Goal: Task Accomplishment & Management: Manage account settings

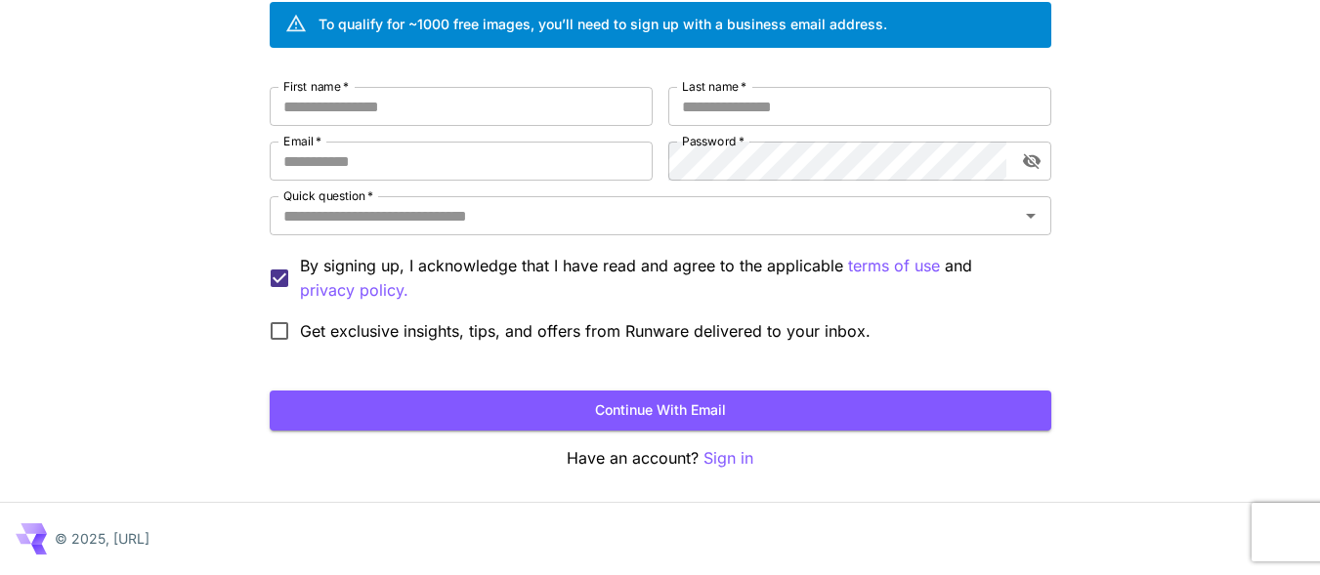
scroll to position [63, 0]
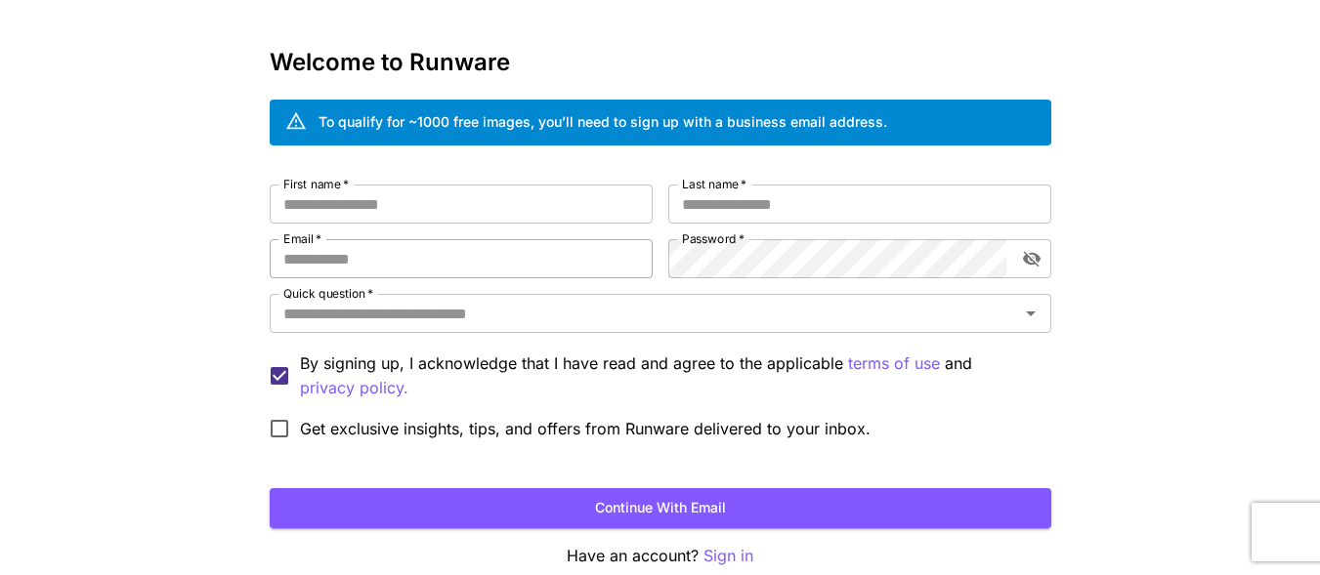
click at [400, 260] on input "Email   *" at bounding box center [461, 258] width 383 height 39
paste input "**********"
type input "**********"
click at [465, 202] on input "First name   *" at bounding box center [461, 204] width 383 height 39
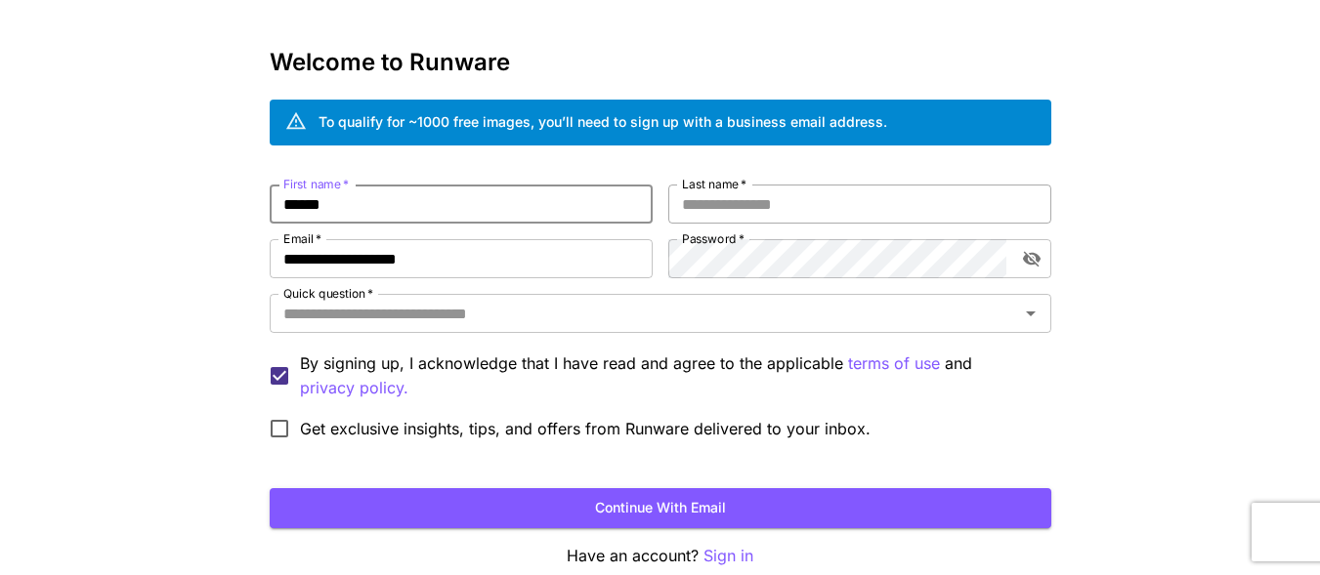
type input "******"
click at [725, 198] on input "Last name   *" at bounding box center [859, 204] width 383 height 39
type input "******"
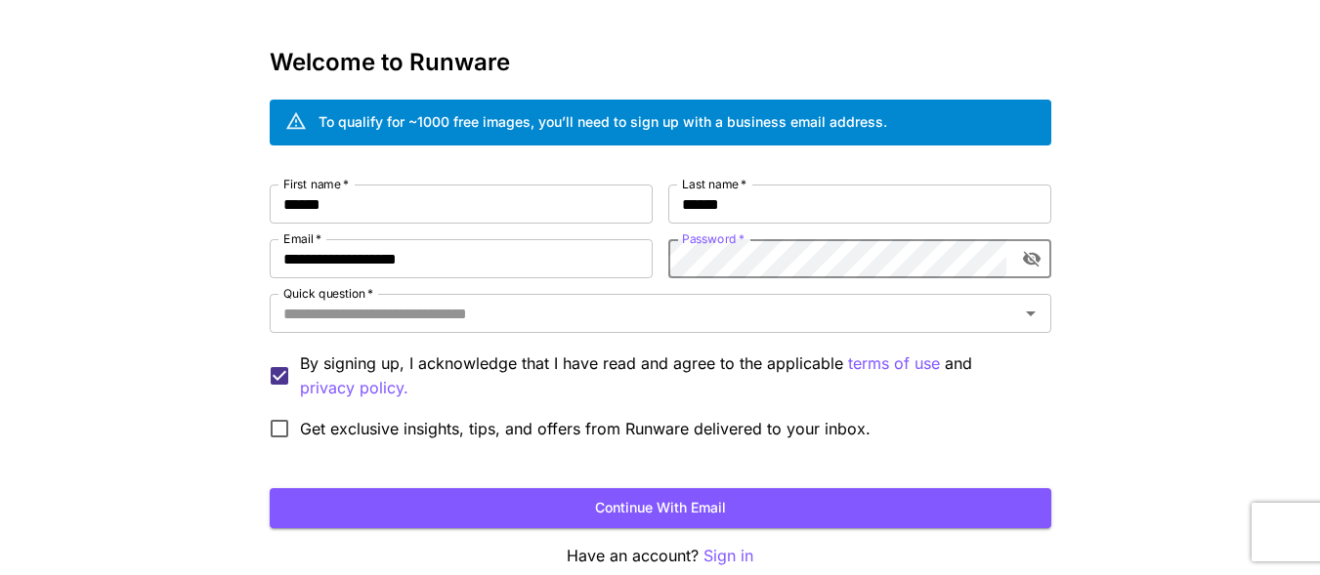
click at [1032, 260] on icon "toggle password visibility" at bounding box center [1032, 259] width 20 height 20
click at [1081, 265] on div "**********" at bounding box center [660, 304] width 1320 height 735
click at [1031, 258] on icon "toggle password visibility" at bounding box center [1031, 259] width 18 height 13
click at [1029, 314] on icon "Open" at bounding box center [1031, 314] width 10 height 5
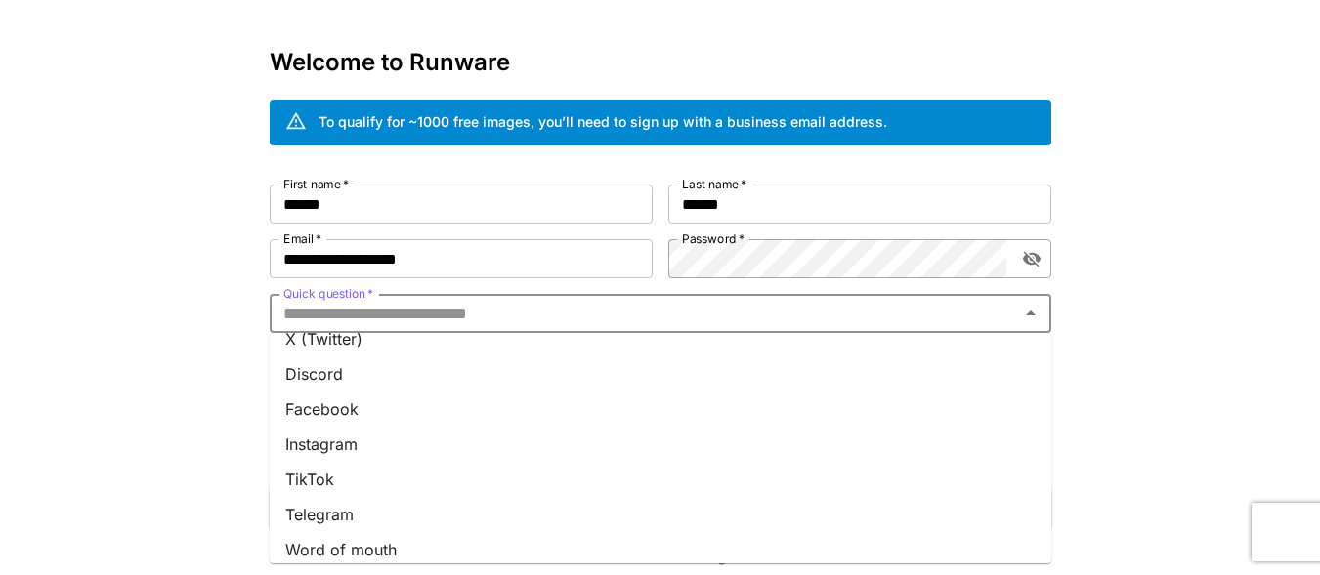
scroll to position [0, 0]
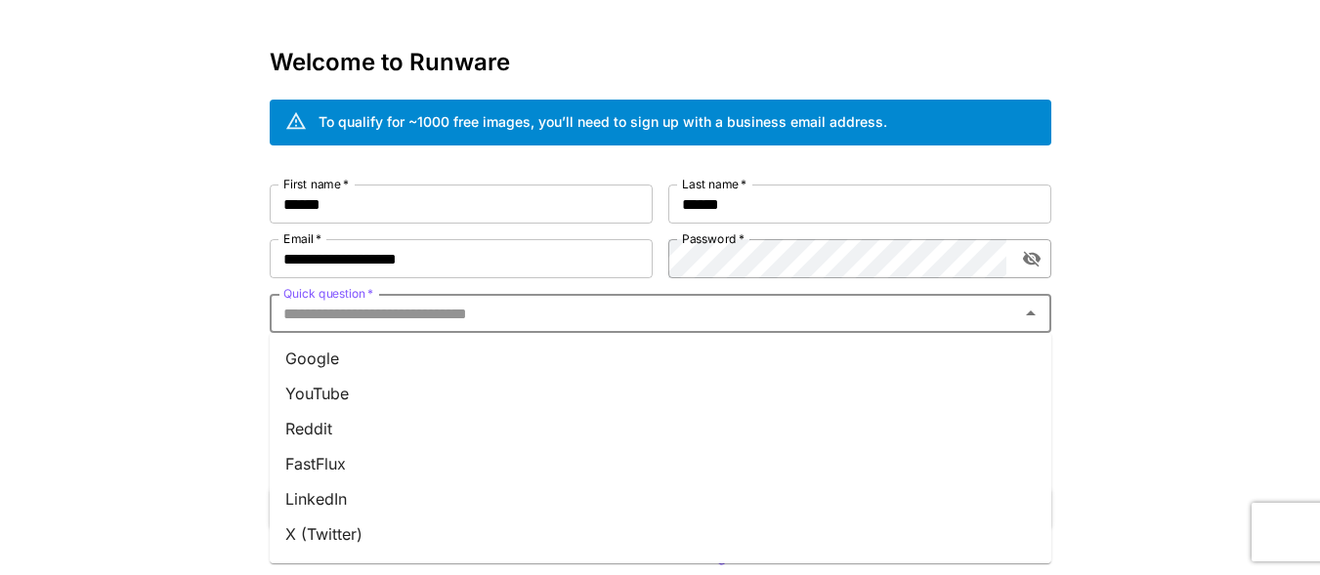
click at [321, 357] on li "Google" at bounding box center [660, 358] width 781 height 35
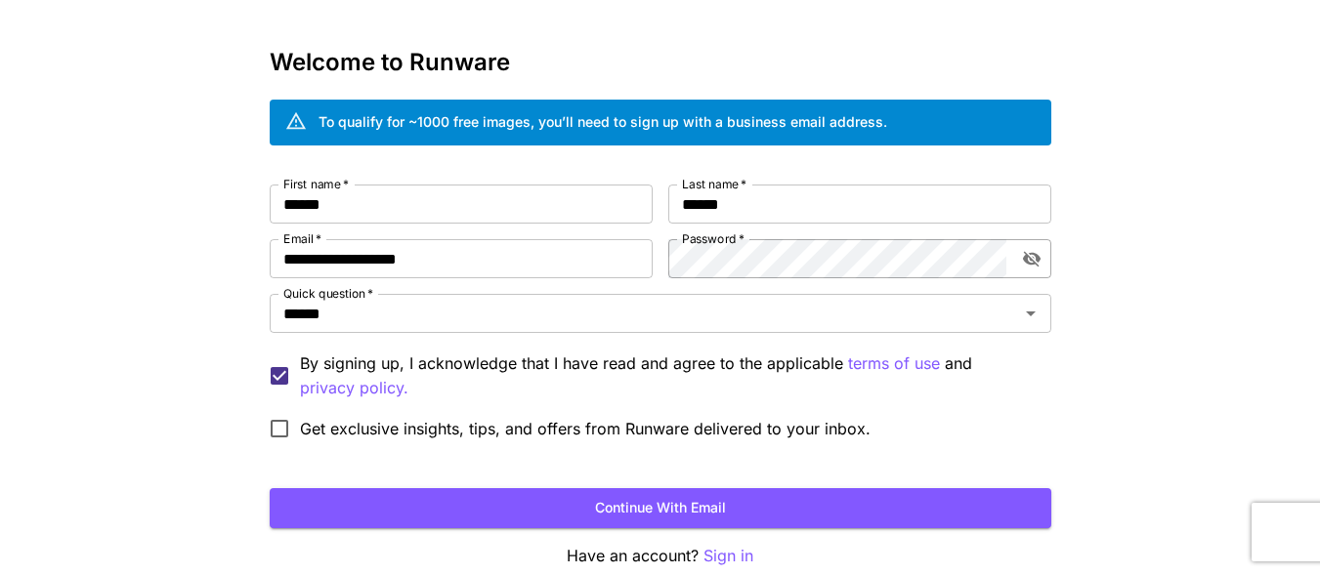
scroll to position [160, 0]
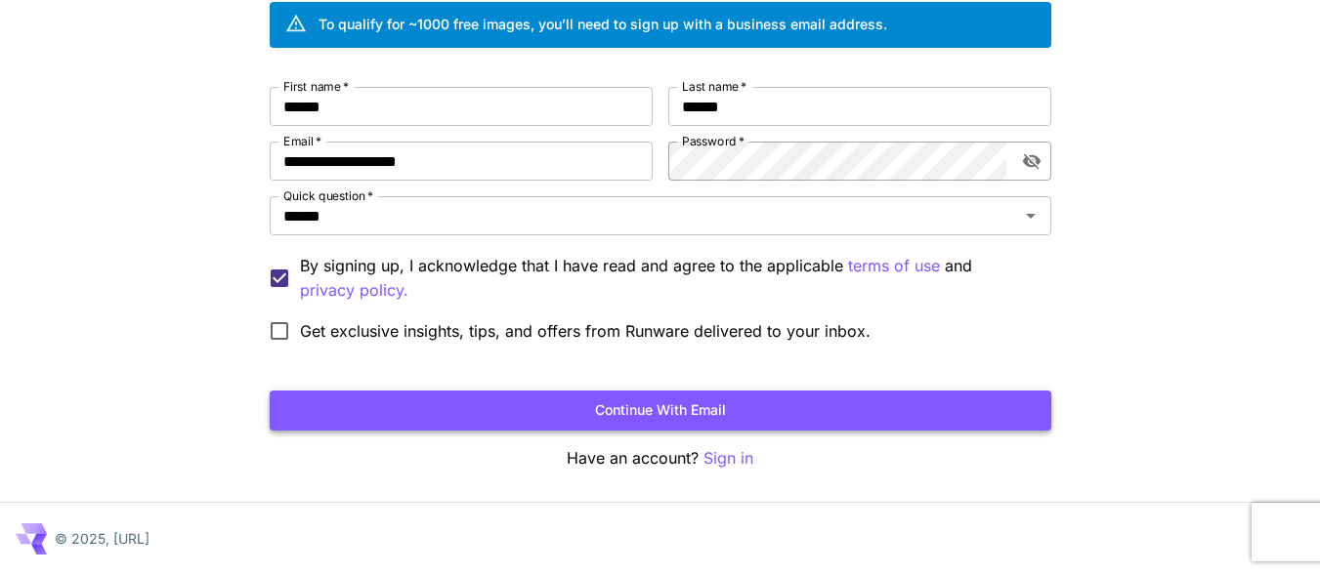
click at [613, 410] on button "Continue with email" at bounding box center [660, 411] width 781 height 40
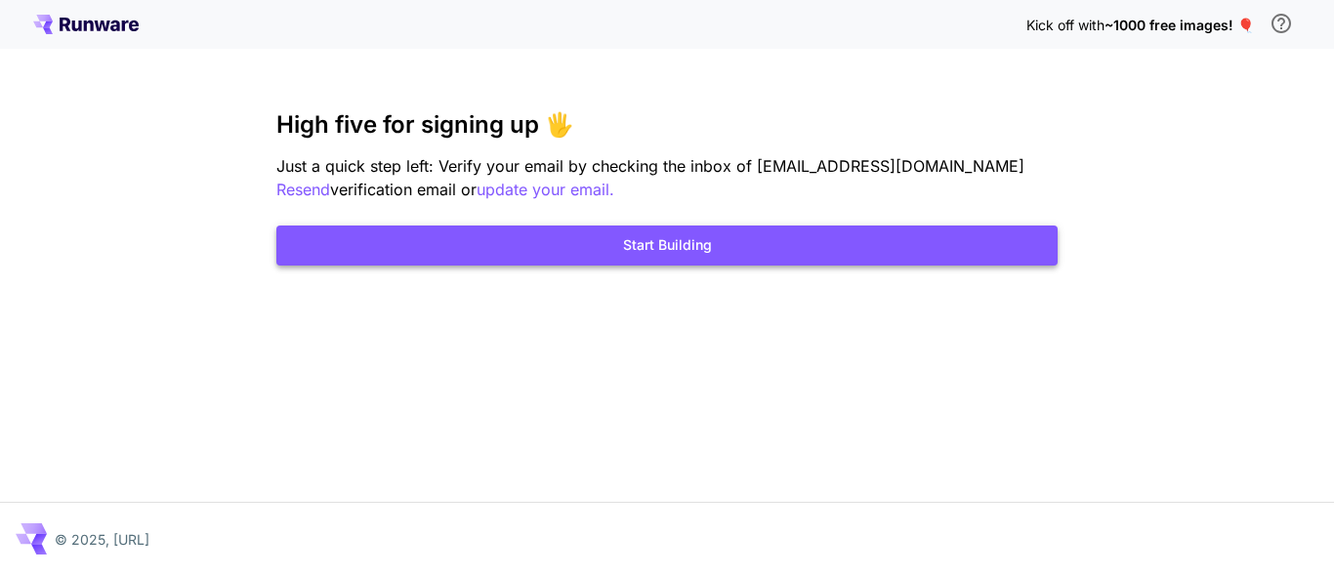
click at [675, 249] on button "Start Building" at bounding box center [666, 246] width 781 height 40
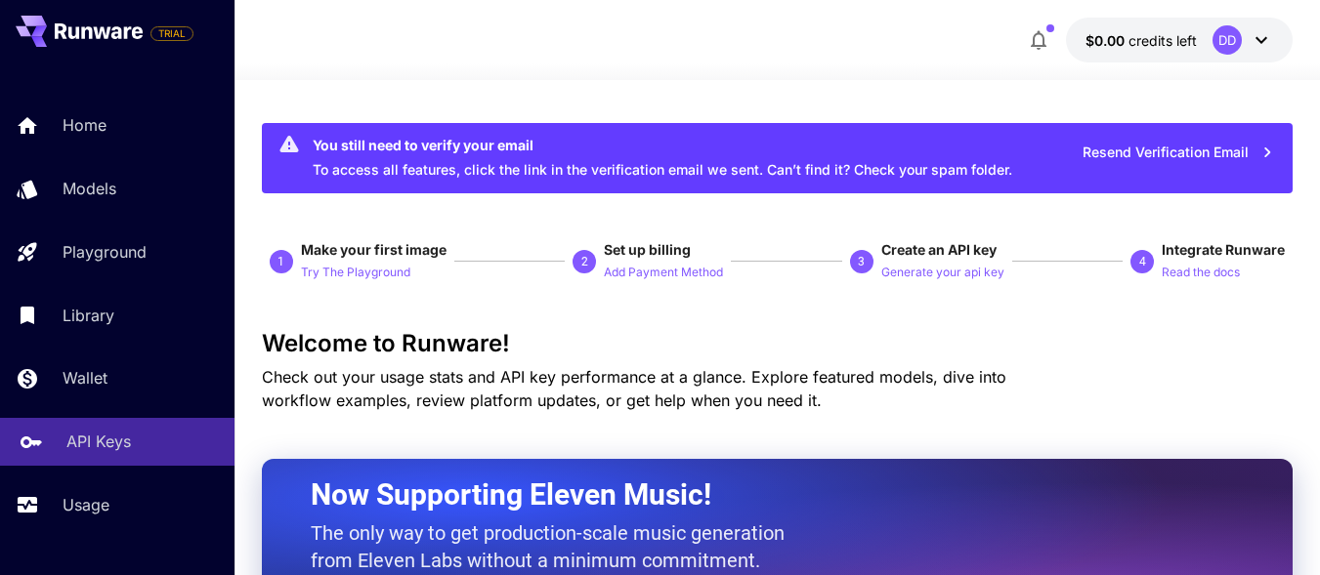
click at [107, 439] on p "API Keys" at bounding box center [98, 441] width 64 height 23
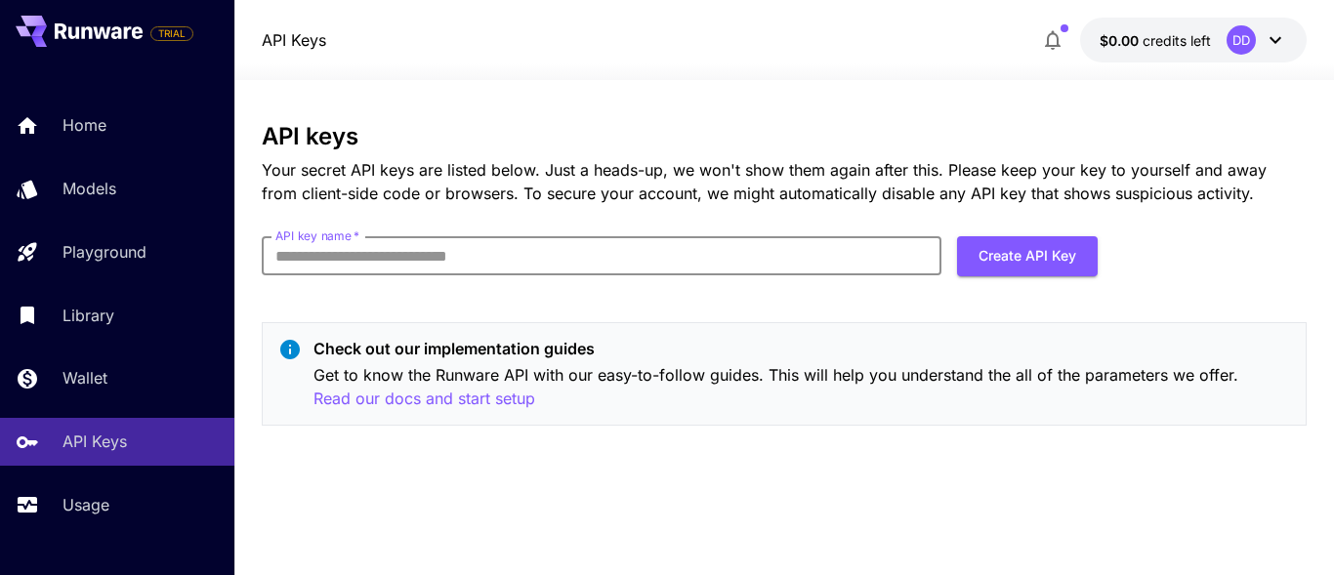
click at [315, 253] on input "API key name   *" at bounding box center [602, 255] width 680 height 39
type input "********"
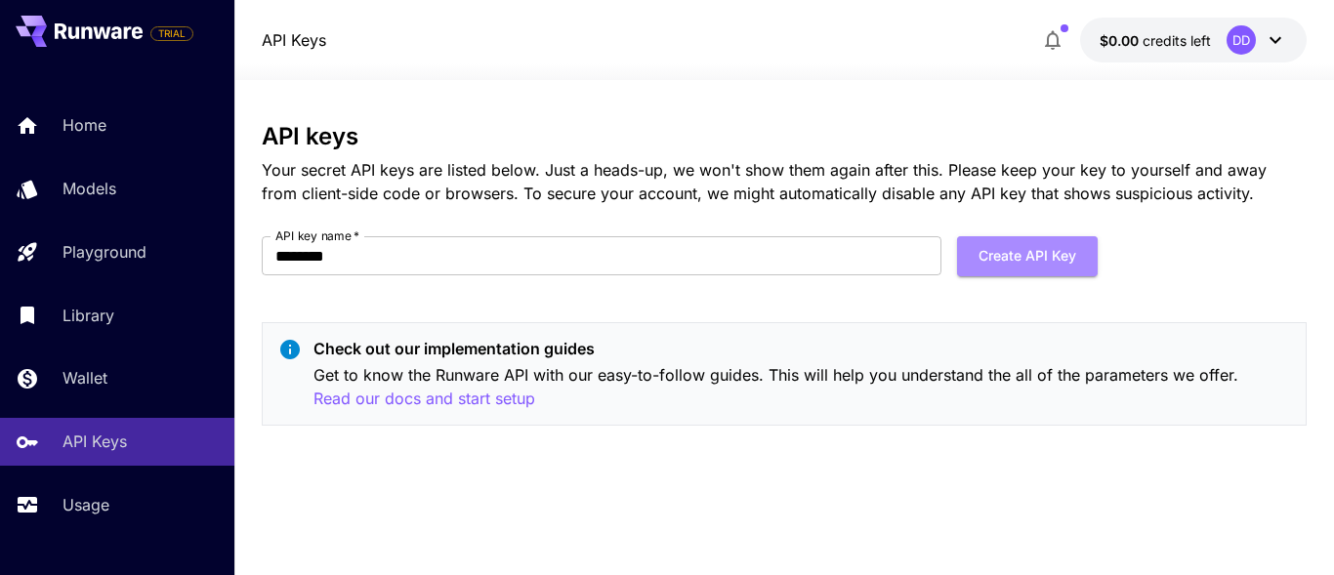
click at [1027, 253] on button "Create API Key" at bounding box center [1027, 256] width 141 height 40
click at [1001, 254] on button "Create API Key" at bounding box center [1027, 256] width 141 height 40
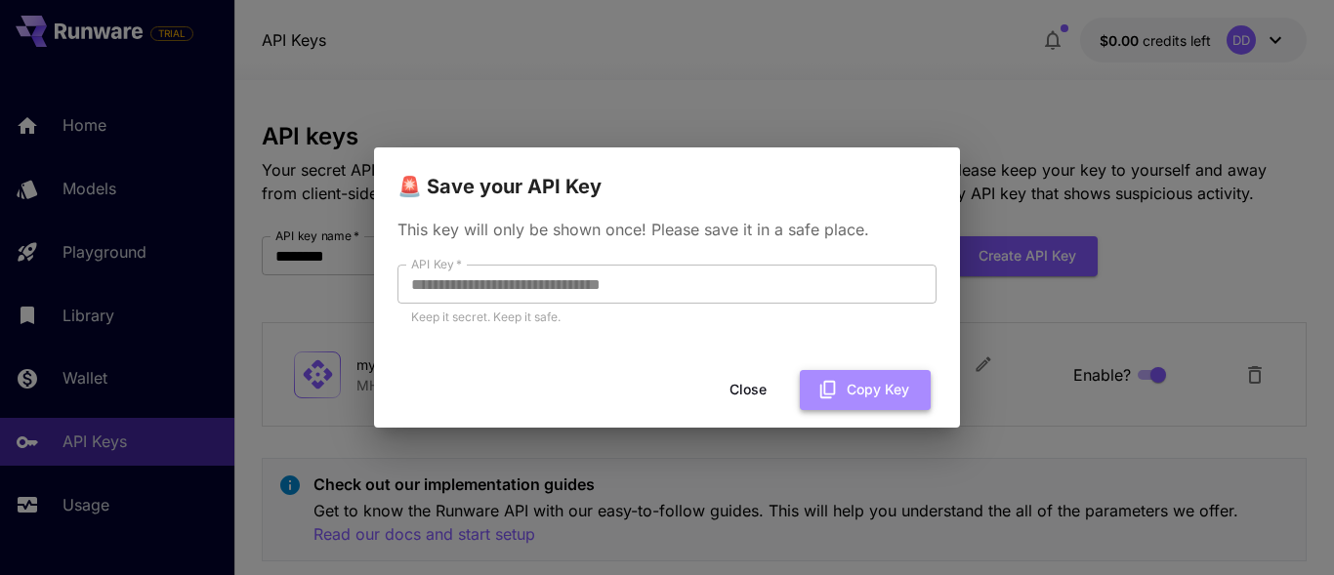
click at [870, 392] on button "Copy Key" at bounding box center [865, 390] width 131 height 40
click at [754, 393] on button "Close" at bounding box center [748, 390] width 88 height 40
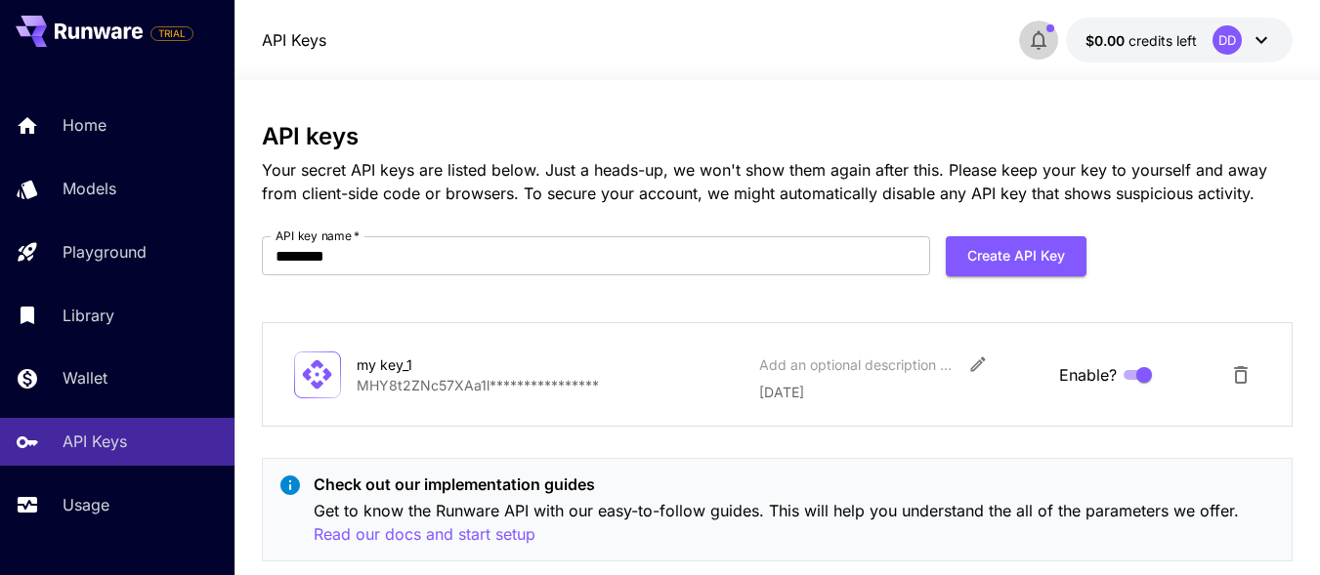
click at [1039, 41] on icon "button" at bounding box center [1038, 39] width 23 height 23
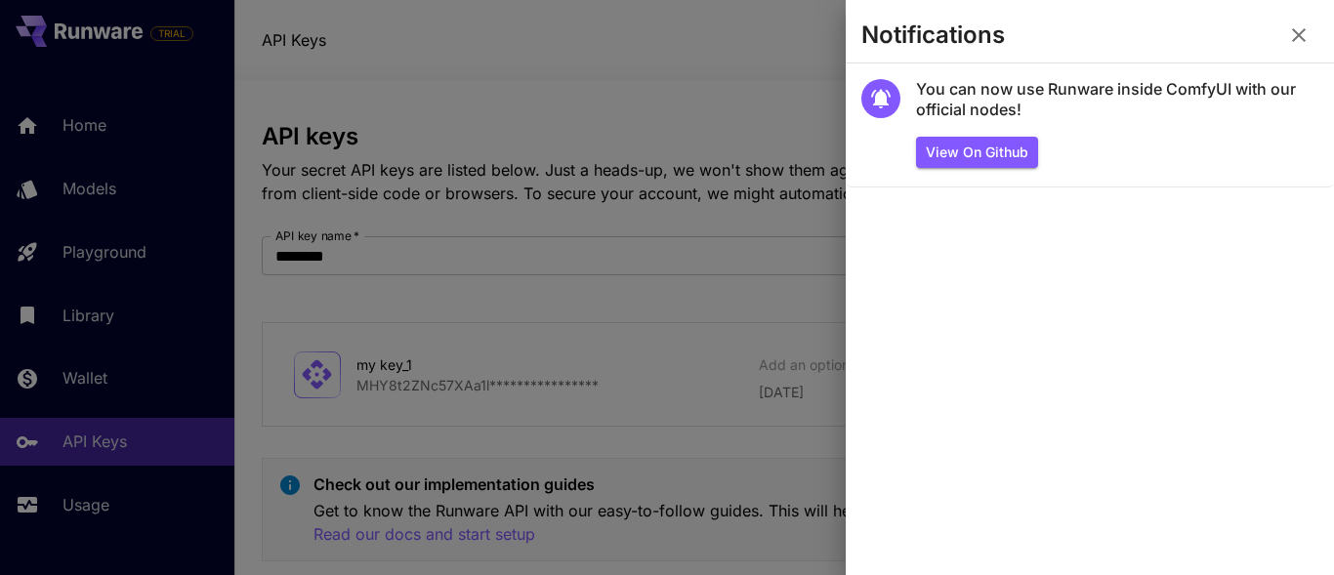
click at [1299, 33] on icon "button" at bounding box center [1298, 34] width 23 height 23
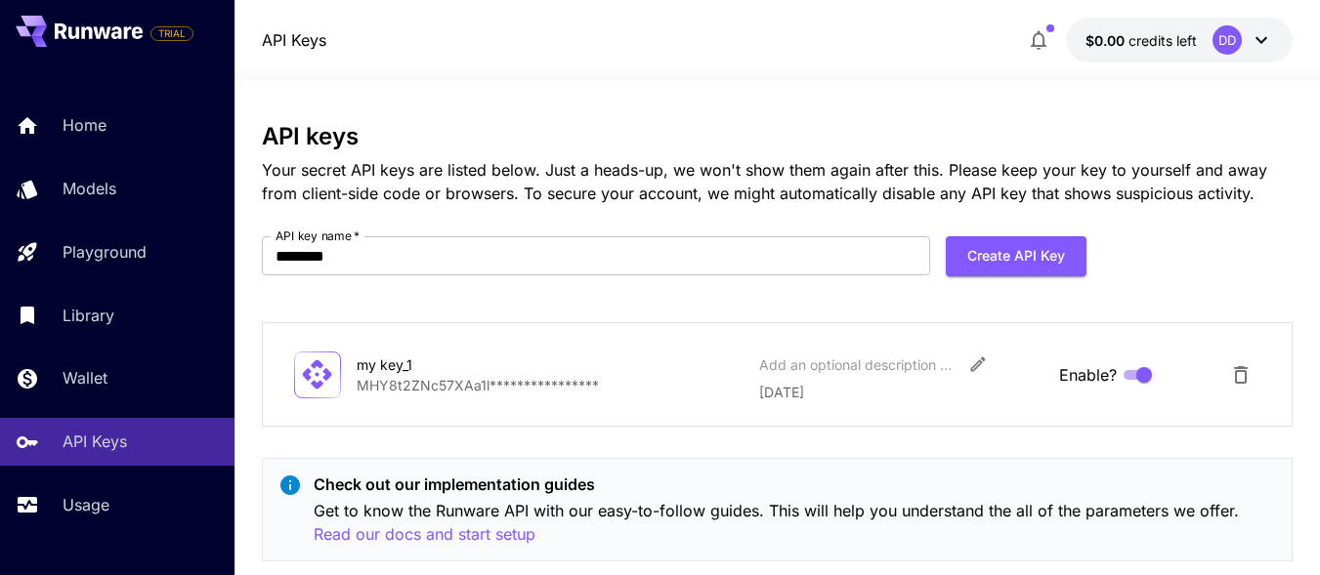
click at [1263, 41] on icon at bounding box center [1261, 40] width 12 height 7
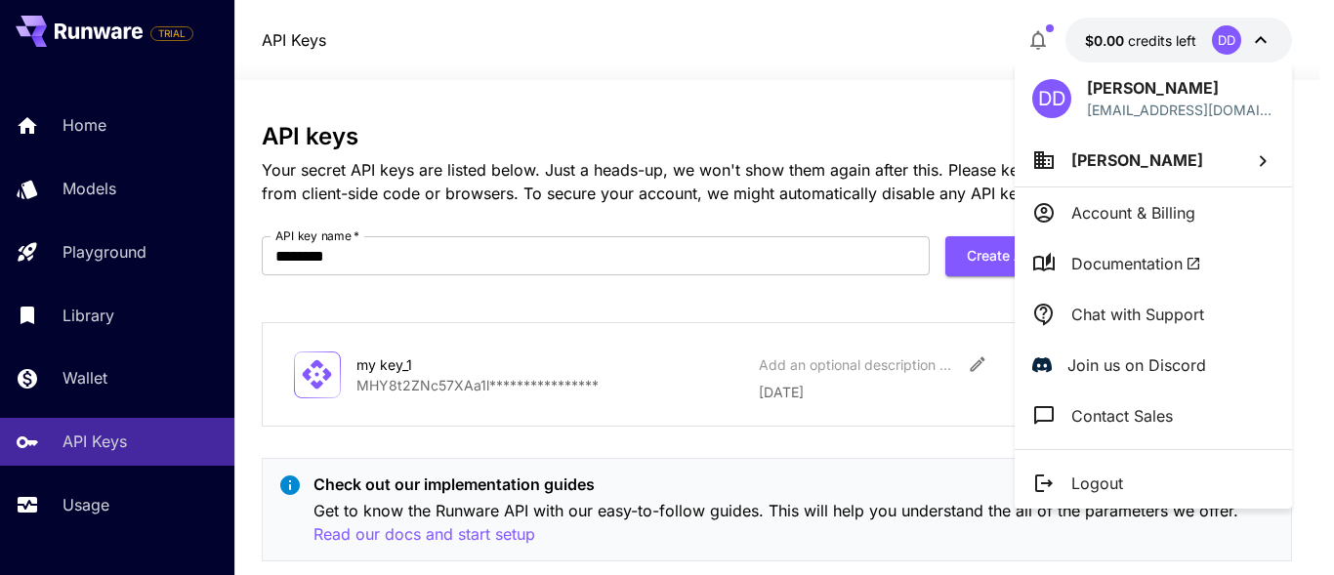
click at [1265, 41] on div at bounding box center [667, 287] width 1334 height 575
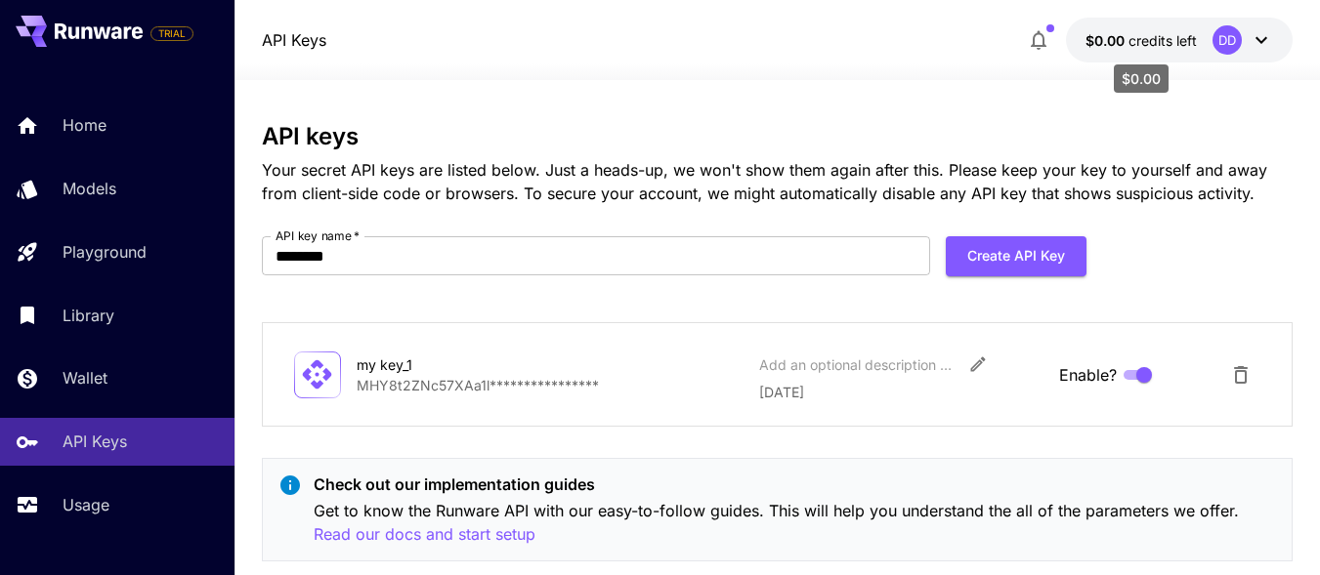
click at [1119, 42] on span "$0.00" at bounding box center [1106, 40] width 43 height 17
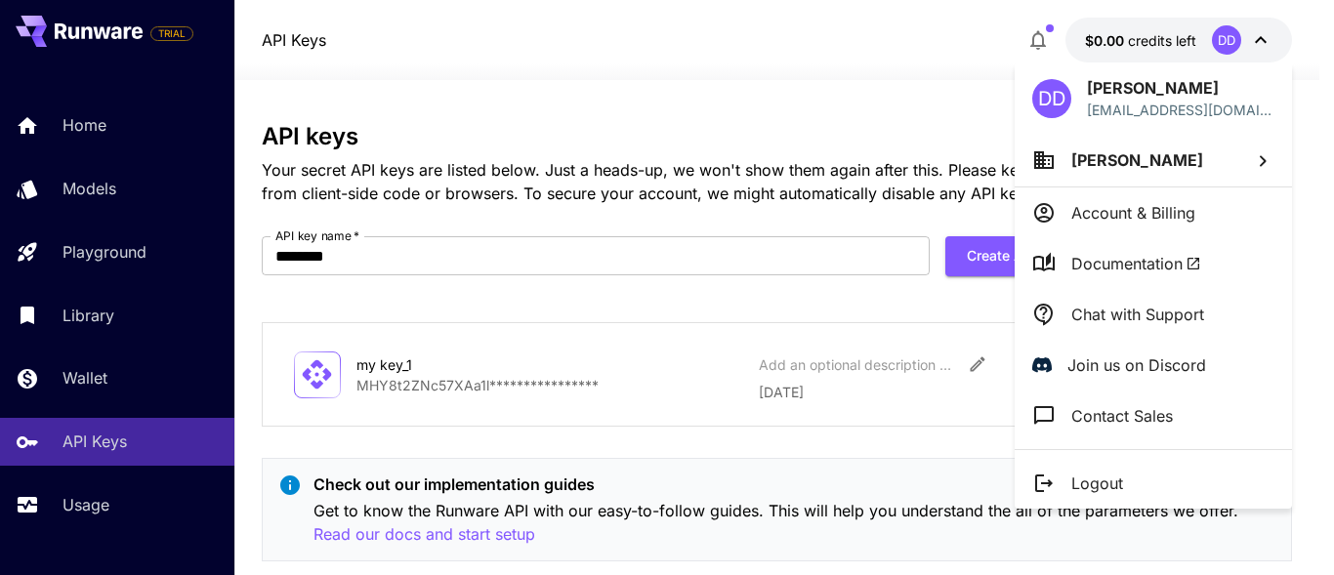
click at [80, 379] on div at bounding box center [667, 287] width 1334 height 575
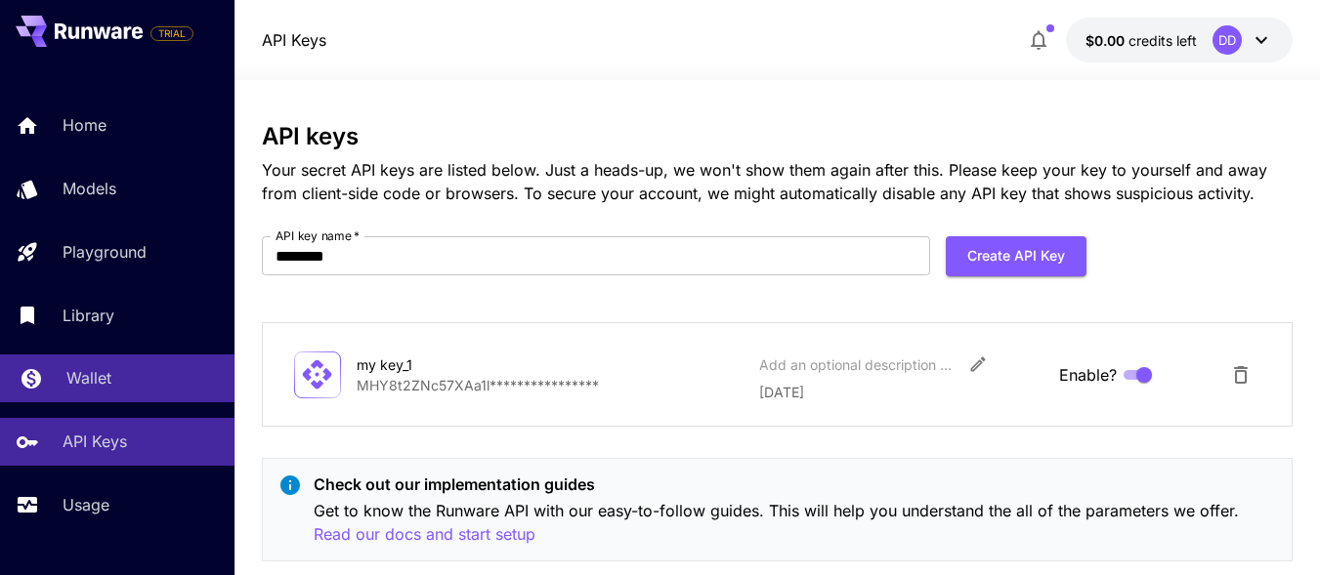
click at [102, 380] on p "Wallet" at bounding box center [88, 377] width 45 height 23
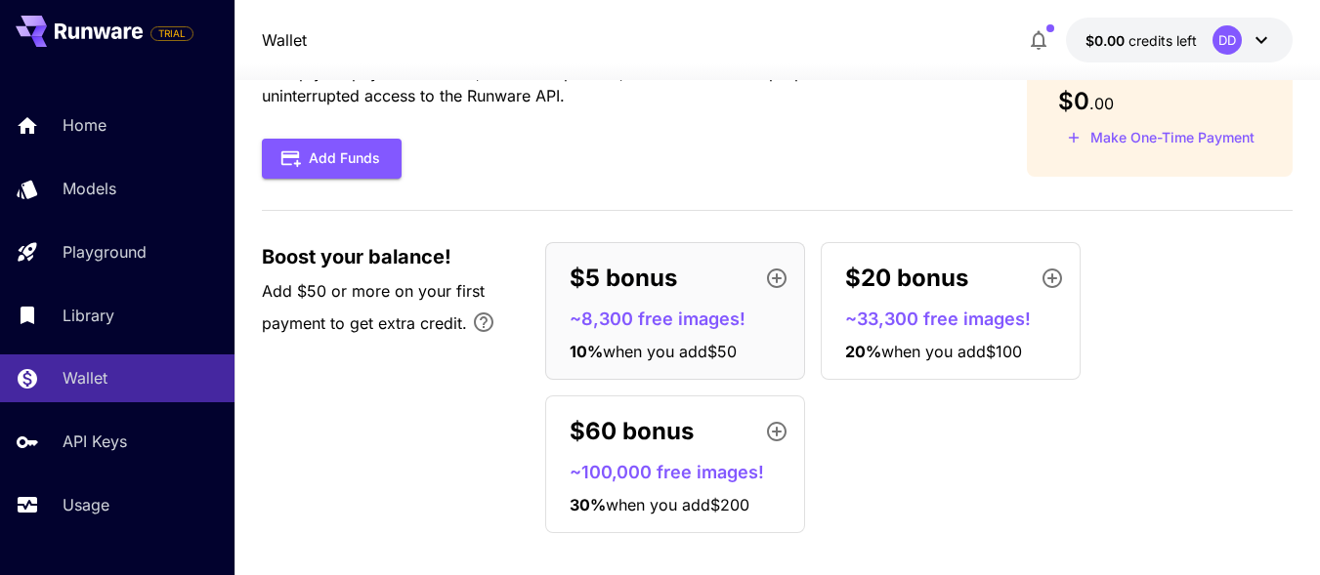
scroll to position [114, 0]
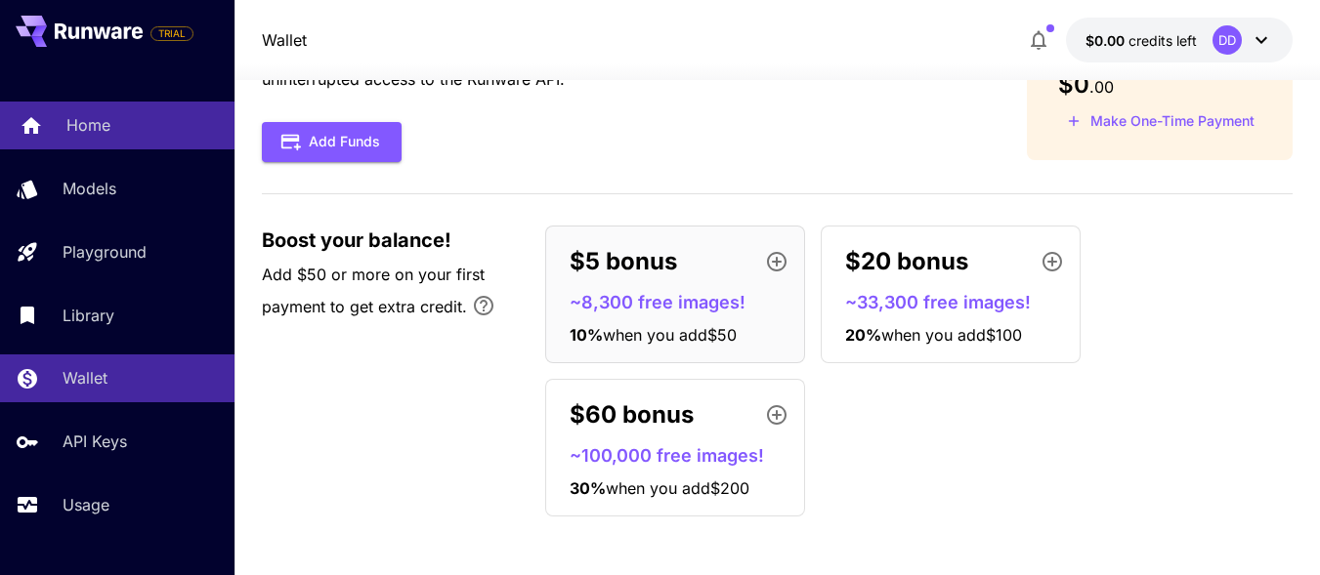
click at [107, 127] on p "Home" at bounding box center [88, 124] width 44 height 23
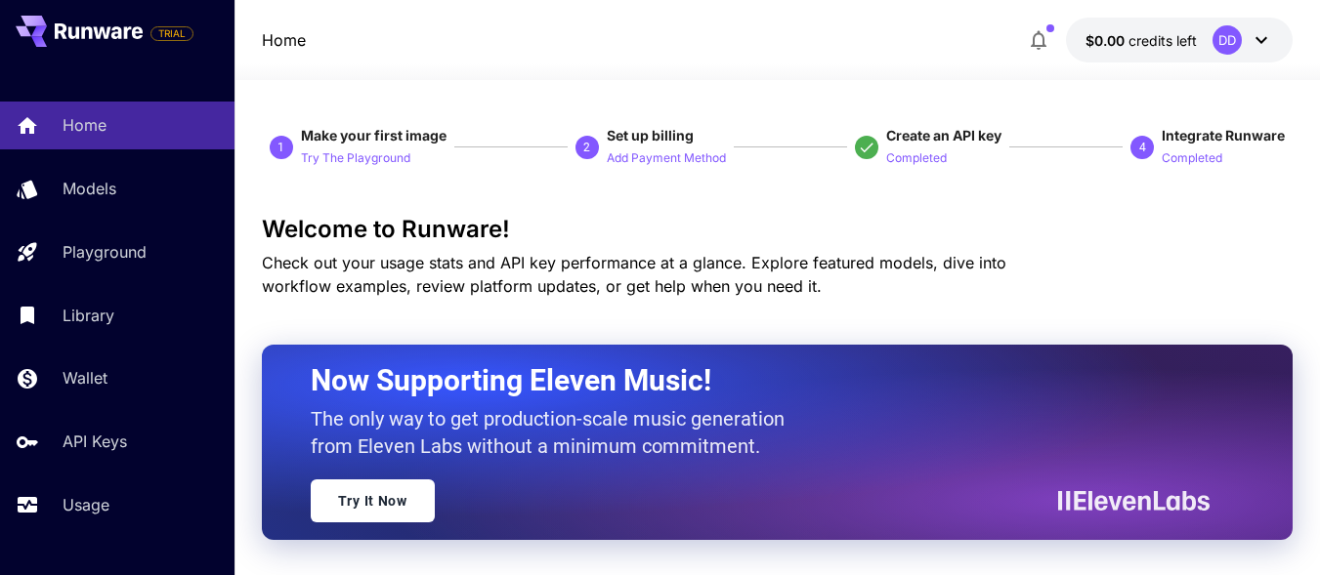
click at [1267, 46] on icon at bounding box center [1260, 39] width 23 height 23
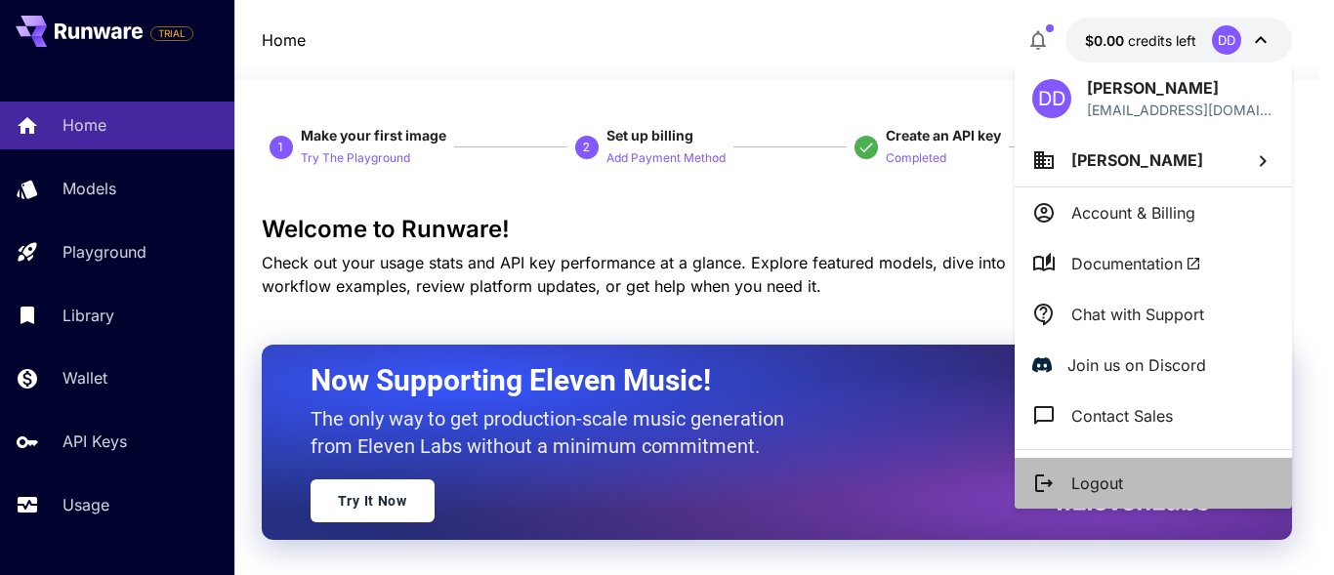
click at [1118, 485] on p "Logout" at bounding box center [1098, 483] width 52 height 23
